Goal: Find specific page/section: Find specific page/section

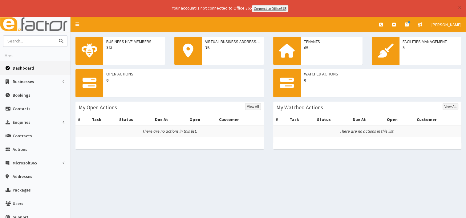
click at [25, 42] on input "text" at bounding box center [29, 41] width 52 height 11
type input "pro ampac"
click at [55, 36] on button "submit" at bounding box center [61, 41] width 12 height 11
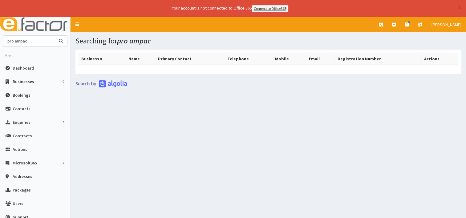
drag, startPoint x: 38, startPoint y: 41, endPoint x: 4, endPoint y: 40, distance: 34.5
click at [4, 40] on input "pro ampac" at bounding box center [29, 41] width 52 height 11
type input "ultimate packaging"
click at [55, 36] on button "submit" at bounding box center [61, 41] width 12 height 11
drag, startPoint x: 44, startPoint y: 40, endPoint x: -1, endPoint y: 38, distance: 45.3
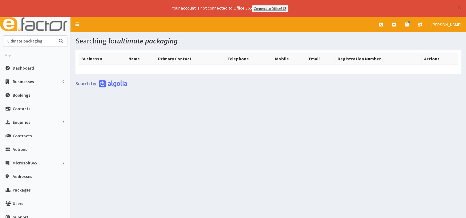
click at [0, 38] on html "× Your account is not connected to Office 365 Connect to Office365 E Toggle nav…" at bounding box center [233, 117] width 466 height 235
type input "[PERSON_NAME]"
click at [55, 36] on button "submit" at bounding box center [61, 41] width 12 height 11
drag, startPoint x: 35, startPoint y: 42, endPoint x: -1, endPoint y: 40, distance: 35.8
click at [0, 40] on html "× Your account is not connected to Office 365 Connect to Office365 E Toggle nav…" at bounding box center [233, 117] width 466 height 235
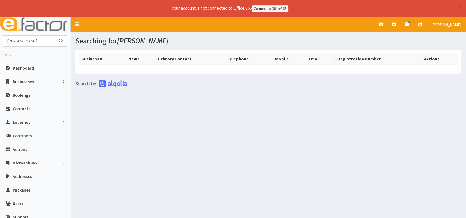
type input "justin tong"
click at [55, 36] on button "submit" at bounding box center [61, 41] width 12 height 11
drag, startPoint x: 33, startPoint y: 41, endPoint x: -1, endPoint y: 40, distance: 33.9
click at [0, 40] on html "× Your account is not connected to Office 365 Connect to Office365 E Toggle nav…" at bounding box center [233, 117] width 466 height 235
type input "paul hubbert"
